Goal: Information Seeking & Learning: Understand process/instructions

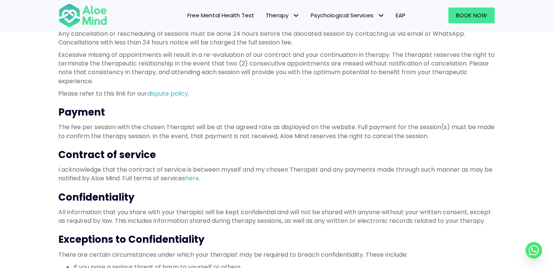
scroll to position [260, 0]
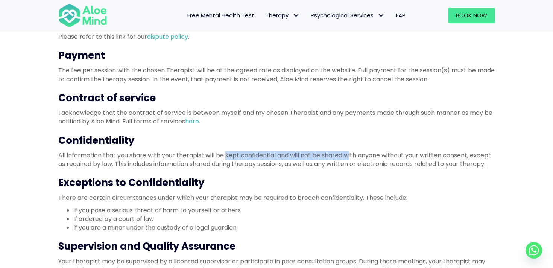
drag, startPoint x: 227, startPoint y: 156, endPoint x: 350, endPoint y: 156, distance: 123.8
click at [350, 156] on p "All information that you share with your therapist will be kept confidential an…" at bounding box center [276, 159] width 437 height 17
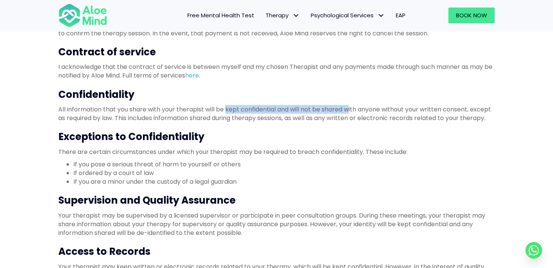
scroll to position [306, 0]
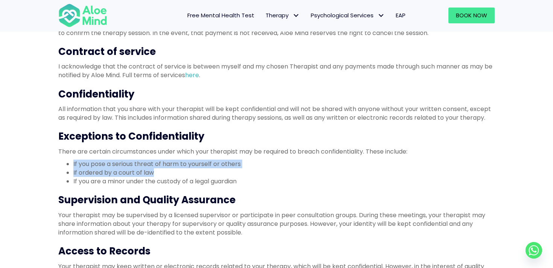
drag, startPoint x: 155, startPoint y: 174, endPoint x: 65, endPoint y: 160, distance: 90.6
click at [65, 160] on ul "If you pose a serious threat of harm to yourself or others If ordered by a cour…" at bounding box center [276, 173] width 437 height 26
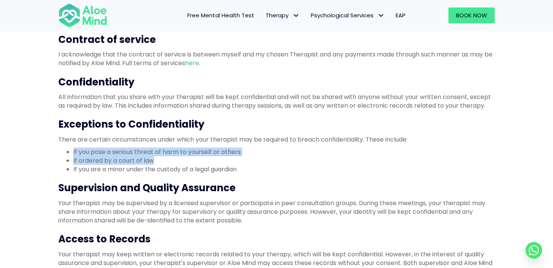
scroll to position [326, 0]
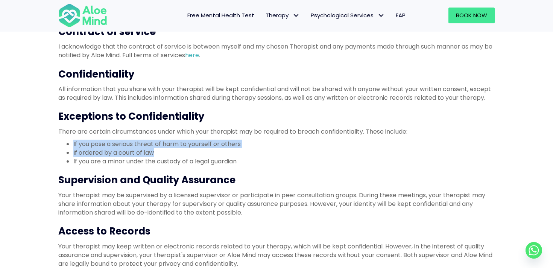
click at [181, 145] on li "If you pose a serious threat of harm to yourself or others" at bounding box center [283, 144] width 421 height 9
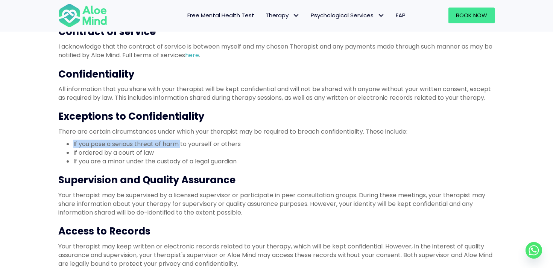
drag, startPoint x: 181, startPoint y: 145, endPoint x: 74, endPoint y: 142, distance: 107.7
click at [74, 142] on li "If you pose a serious threat of harm to yourself or others" at bounding box center [283, 144] width 421 height 9
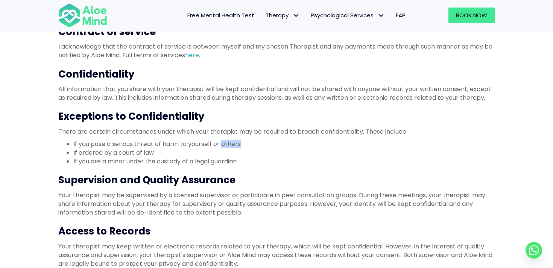
drag, startPoint x: 223, startPoint y: 144, endPoint x: 245, endPoint y: 144, distance: 22.2
click at [245, 144] on li "If you pose a serious threat of harm to yourself or others" at bounding box center [283, 144] width 421 height 9
click at [146, 154] on li "If ordered by a court of law" at bounding box center [283, 152] width 421 height 9
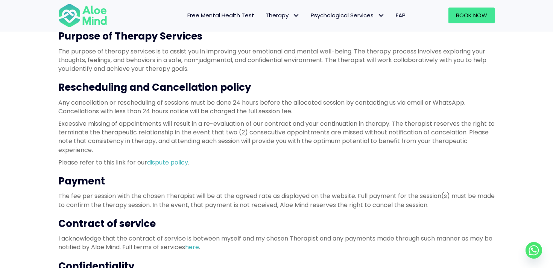
scroll to position [119, 0]
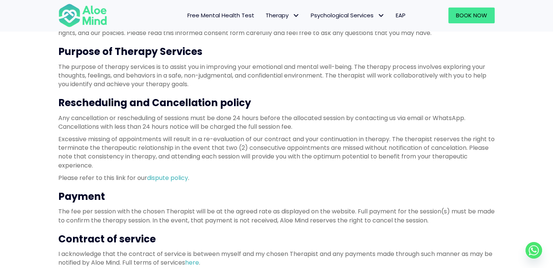
click at [173, 101] on h3 "Rescheduling and Cancellation policy" at bounding box center [276, 103] width 437 height 14
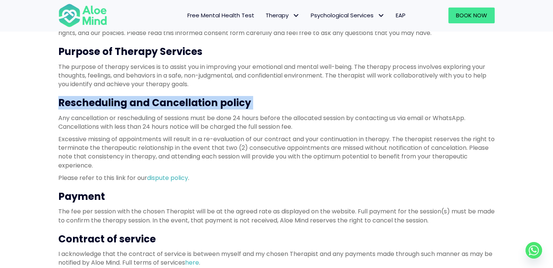
click at [173, 101] on h3 "Rescheduling and Cancellation policy" at bounding box center [276, 103] width 437 height 14
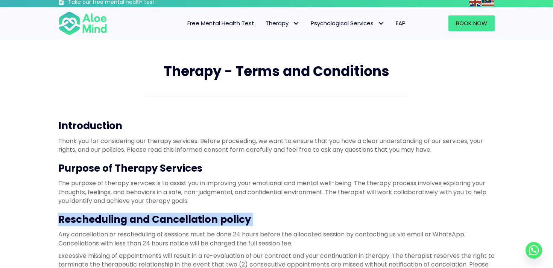
scroll to position [3, 0]
